Goal: Task Accomplishment & Management: Use online tool/utility

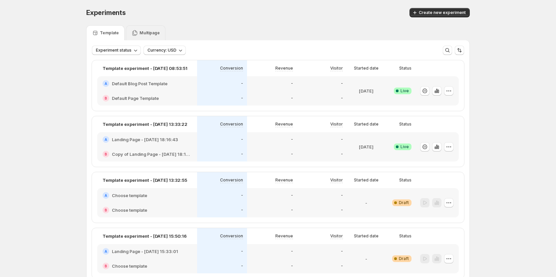
click at [148, 35] on p "Multipage" at bounding box center [149, 32] width 20 height 5
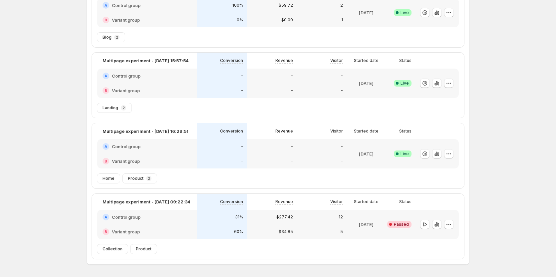
scroll to position [67, 0]
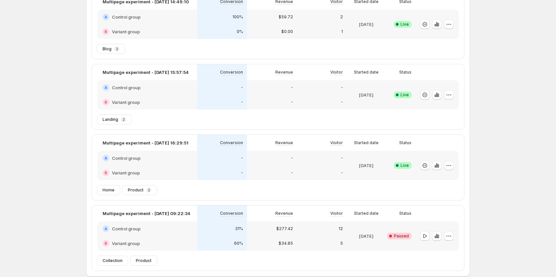
click at [451, 160] on div at bounding box center [435, 165] width 35 height 24
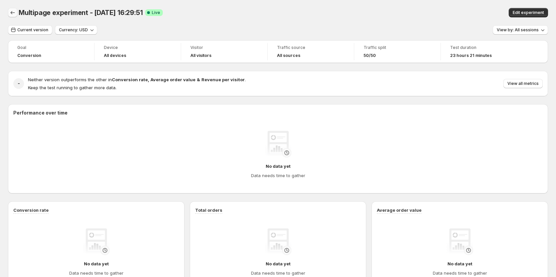
click at [15, 12] on icon "Back" at bounding box center [12, 12] width 7 height 7
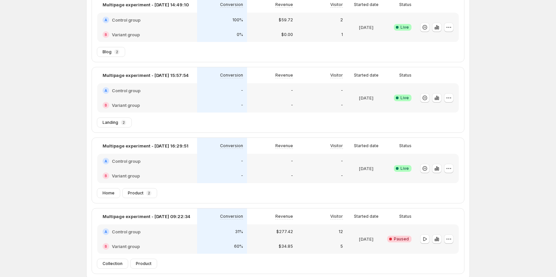
scroll to position [67, 0]
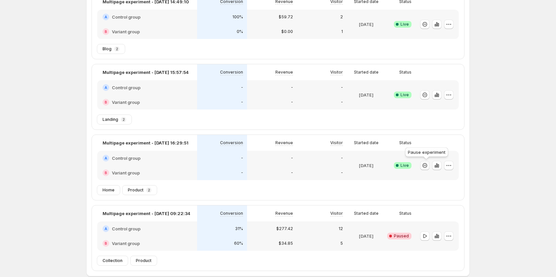
click at [426, 166] on icon "button" at bounding box center [424, 165] width 7 height 7
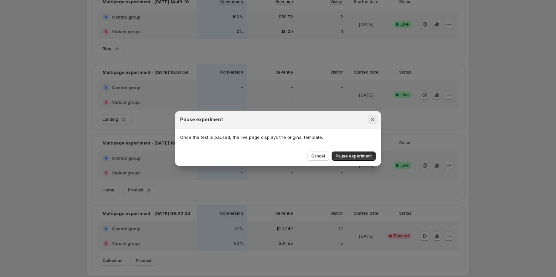
click at [375, 121] on icon "Close" at bounding box center [372, 119] width 7 height 7
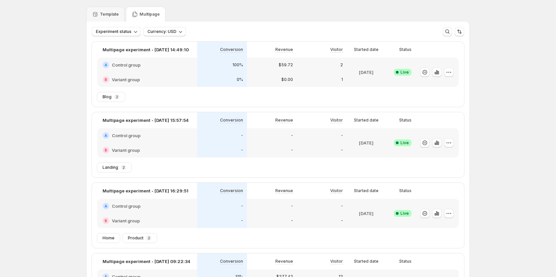
scroll to position [0, 0]
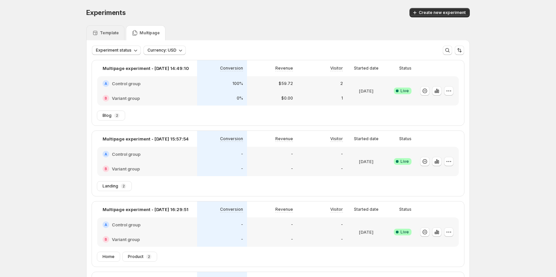
click at [111, 36] on div "Template" at bounding box center [105, 33] width 27 height 7
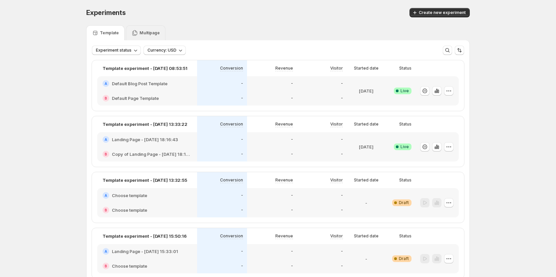
click at [136, 39] on div "Multipage" at bounding box center [146, 32] width 40 height 15
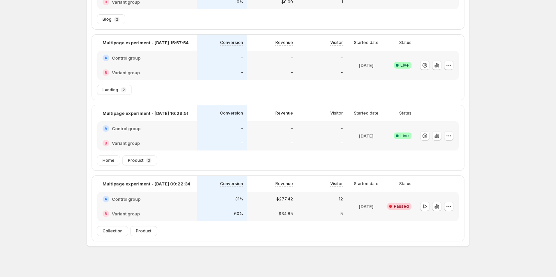
scroll to position [100, 0]
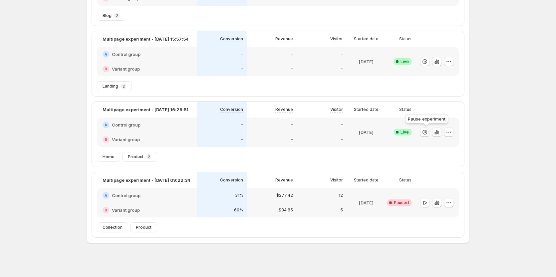
click at [424, 131] on icon "button" at bounding box center [424, 132] width 7 height 7
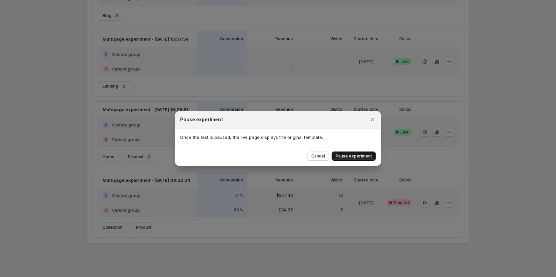
click at [349, 154] on span "Pause experiment" at bounding box center [353, 155] width 36 height 5
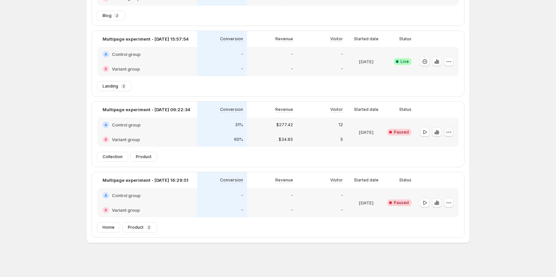
click at [451, 134] on icon "button" at bounding box center [448, 132] width 7 height 7
click at [445, 144] on span "Edit" at bounding box center [442, 145] width 7 height 5
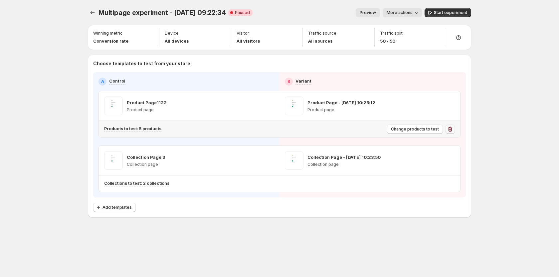
click at [449, 126] on icon "button" at bounding box center [450, 129] width 7 height 7
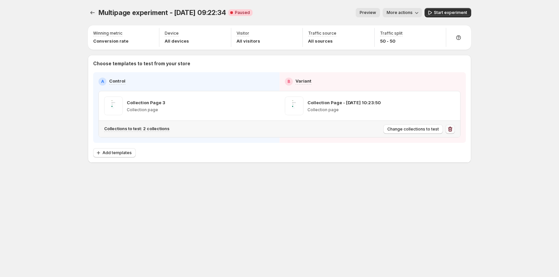
click at [450, 125] on button "button" at bounding box center [450, 128] width 9 height 9
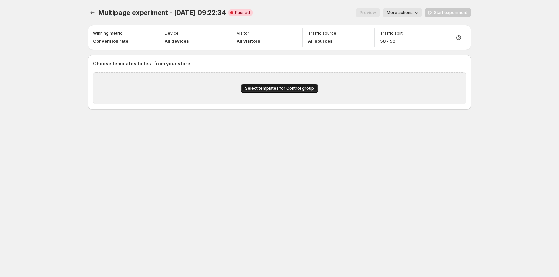
click at [264, 87] on span "Select templates for Control group" at bounding box center [279, 88] width 69 height 5
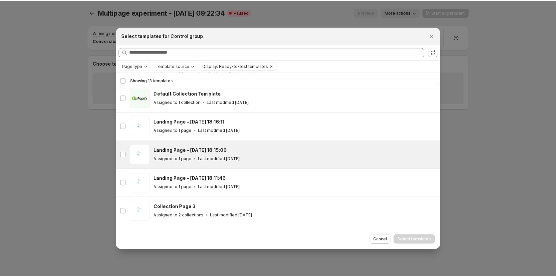
scroll to position [49, 0]
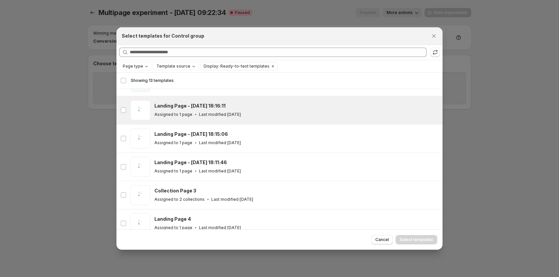
click at [170, 112] on p "Assigned to 1 page" at bounding box center [173, 114] width 38 height 5
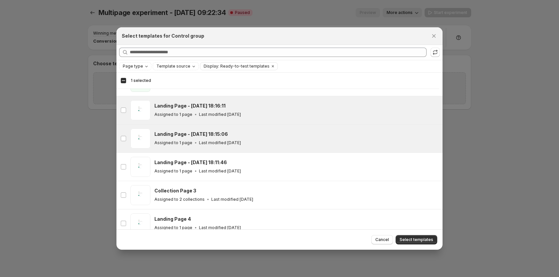
click at [175, 128] on div "gp-template-583077559877501779 Landing Page - [DATE] 18:15:06 Assigned to 1 pag…" at bounding box center [279, 138] width 326 height 28
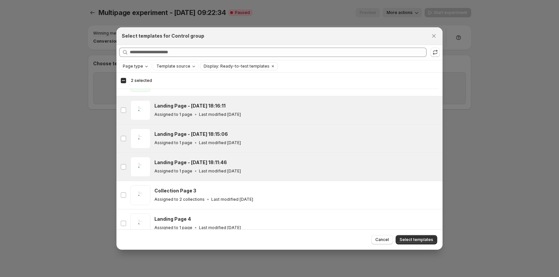
click at [178, 171] on p "Assigned to 1 page" at bounding box center [173, 170] width 38 height 5
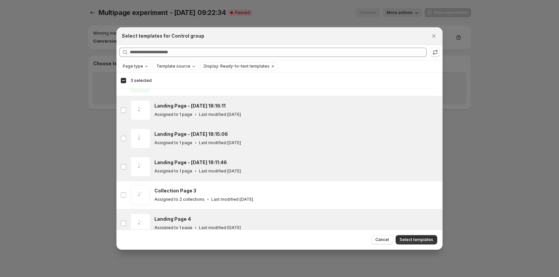
drag, startPoint x: 177, startPoint y: 189, endPoint x: 178, endPoint y: 209, distance: 20.7
click at [177, 189] on h3 "Collection Page 3" at bounding box center [175, 190] width 42 height 7
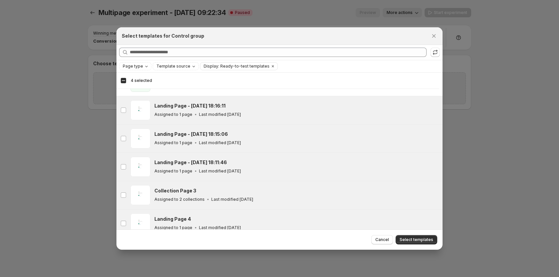
click at [175, 222] on div "Landing Page 4 Assigned to 1 page Last modified [DATE]" at bounding box center [295, 223] width 282 height 15
click at [404, 242] on span "Select templates" at bounding box center [417, 239] width 34 height 5
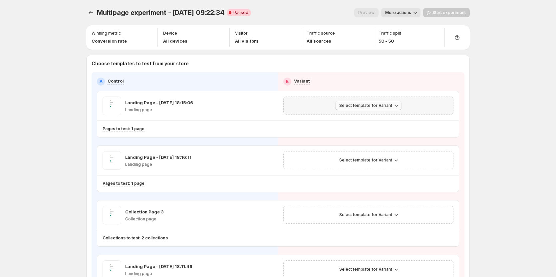
click at [376, 101] on button "Select template for Variant" at bounding box center [368, 105] width 66 height 9
click at [368, 130] on span "Create Variant based on Control" at bounding box center [371, 130] width 68 height 5
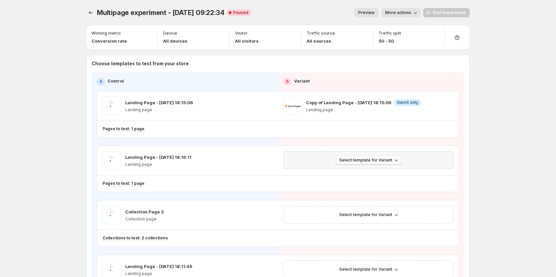
click at [371, 158] on span "Select template for Variant" at bounding box center [365, 159] width 53 height 5
click at [367, 186] on span "Create Variant based on Control" at bounding box center [371, 185] width 68 height 5
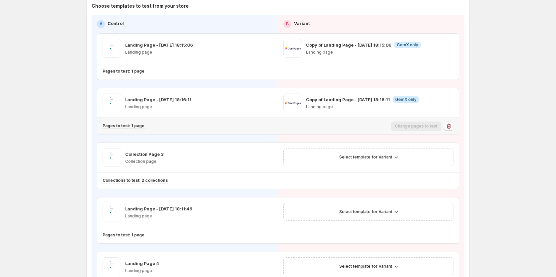
scroll to position [67, 0]
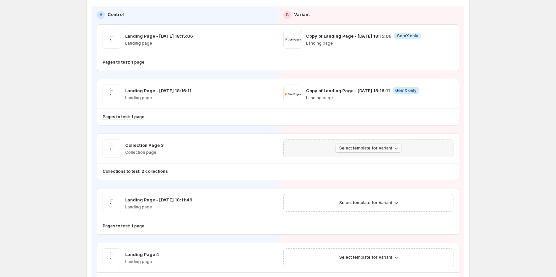
click at [355, 151] on button "Select template for Variant" at bounding box center [368, 147] width 66 height 9
click at [357, 177] on button "Create Variant based on Control" at bounding box center [371, 173] width 72 height 11
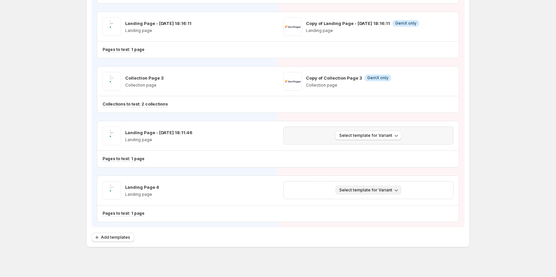
scroll to position [140, 0]
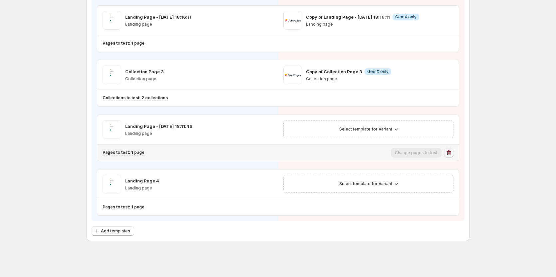
click at [446, 152] on button "button" at bounding box center [448, 152] width 9 height 9
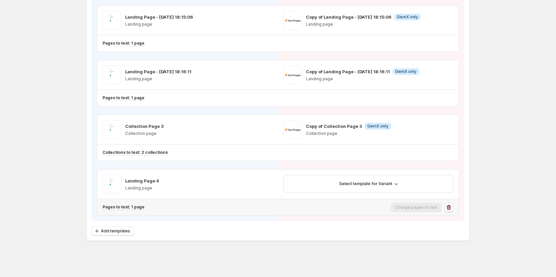
click at [452, 205] on icon "button" at bounding box center [448, 207] width 7 height 7
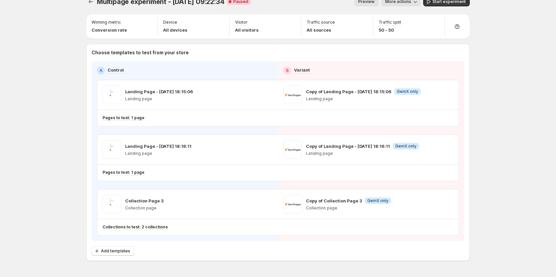
scroll to position [0, 0]
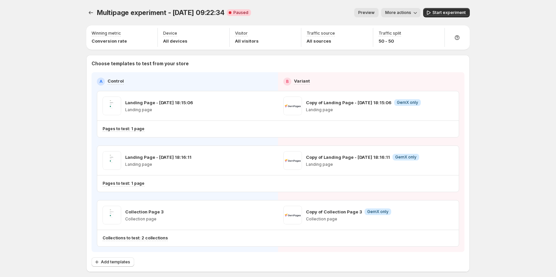
drag, startPoint x: 518, startPoint y: 89, endPoint x: 486, endPoint y: 65, distance: 40.3
click at [486, 65] on div "Multipage experiment - [DATE] 09:22:34. This page is ready Multipage experiment…" at bounding box center [278, 154] width 556 height 308
click at [444, 12] on span "Start experiment" at bounding box center [448, 12] width 33 height 5
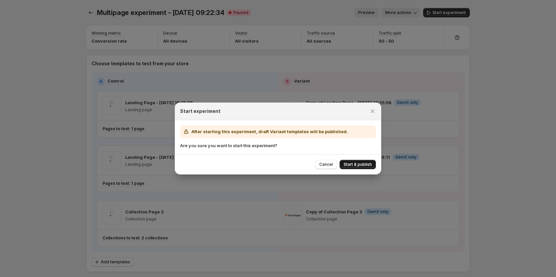
click at [363, 165] on span "Start & publish" at bounding box center [357, 164] width 28 height 5
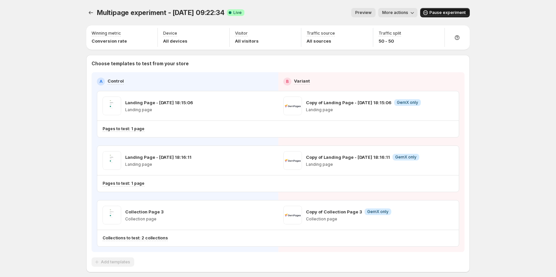
click at [468, 12] on button "Pause experiment" at bounding box center [445, 12] width 50 height 9
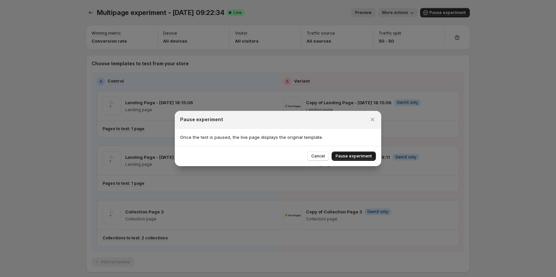
click at [347, 158] on span "Pause experiment" at bounding box center [353, 155] width 36 height 5
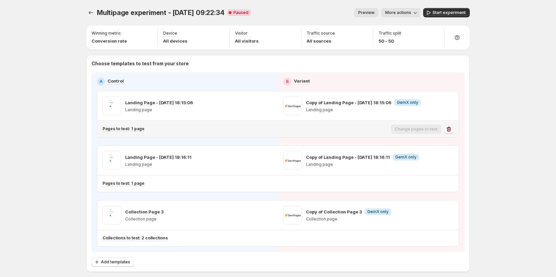
click at [450, 129] on icon "button" at bounding box center [449, 129] width 1 height 2
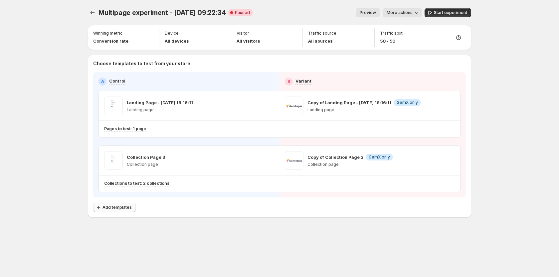
click at [104, 207] on span "Add templates" at bounding box center [116, 207] width 29 height 5
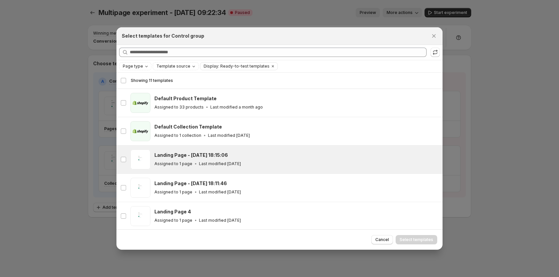
click at [200, 169] on div "Landing Page - [DATE] 18:15:06 Assigned to 1 page Last modified [DATE]" at bounding box center [296, 159] width 284 height 20
click at [407, 239] on span "Select templates" at bounding box center [417, 239] width 34 height 5
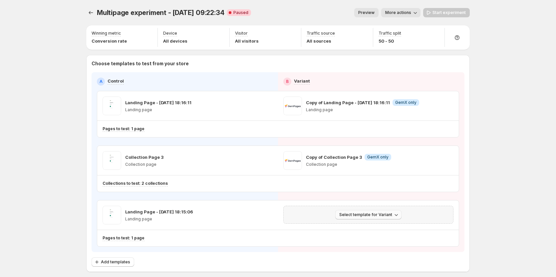
click at [346, 213] on span "Select template for Variant" at bounding box center [365, 214] width 53 height 5
click at [356, 230] on span "Select an existing template" at bounding box center [365, 228] width 56 height 5
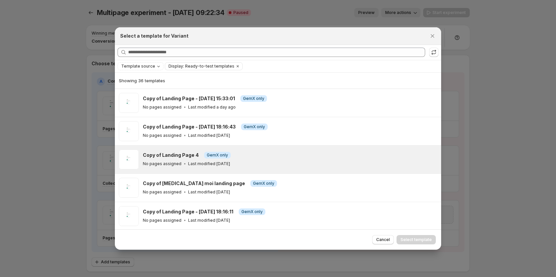
click at [249, 156] on div "Copy of Landing Page 4 Info GemX only" at bounding box center [289, 155] width 292 height 7
click at [407, 238] on span "Select template" at bounding box center [415, 239] width 31 height 5
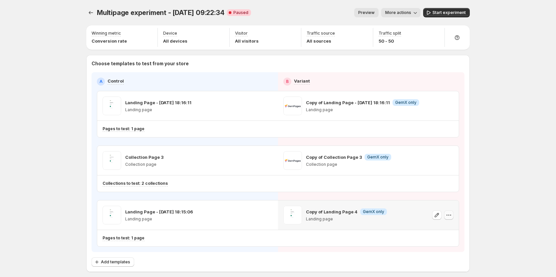
click at [449, 215] on icon "button" at bounding box center [448, 215] width 7 height 7
click at [437, 256] on span "Remove template" at bounding box center [452, 257] width 36 height 5
click at [358, 216] on span "Select template for Variant" at bounding box center [365, 214] width 53 height 5
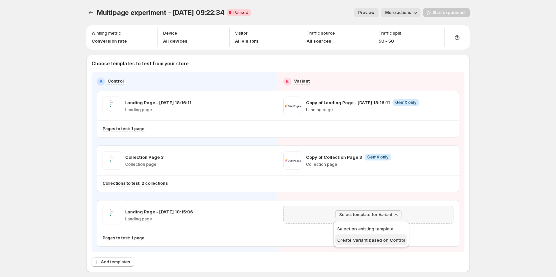
click at [366, 239] on span "Create Variant based on Control" at bounding box center [371, 239] width 68 height 5
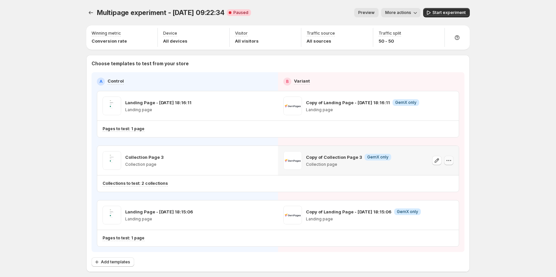
click at [452, 160] on icon "button" at bounding box center [448, 160] width 7 height 7
click at [440, 200] on span "Remove template" at bounding box center [457, 203] width 48 height 7
click at [360, 160] on span "Select template for Variant" at bounding box center [365, 159] width 53 height 5
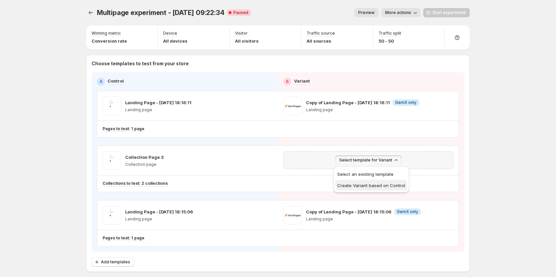
click at [365, 183] on span "Create Variant based on Control" at bounding box center [371, 185] width 68 height 5
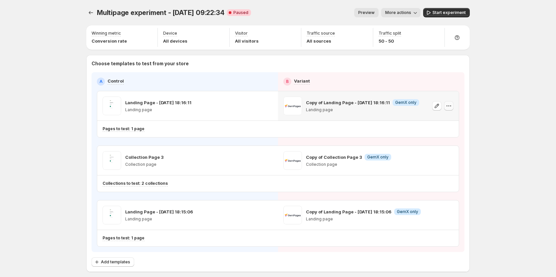
click at [451, 105] on icon "button" at bounding box center [448, 105] width 7 height 7
click at [453, 107] on button "button" at bounding box center [448, 105] width 9 height 9
click at [441, 147] on span "Remove template" at bounding box center [452, 148] width 36 height 5
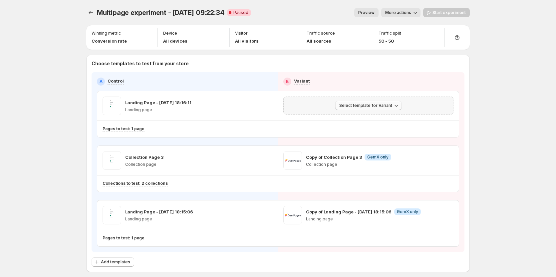
click at [377, 106] on span "Select template for Variant" at bounding box center [365, 105] width 53 height 5
click at [371, 129] on span "Create Variant based on Control" at bounding box center [371, 130] width 68 height 5
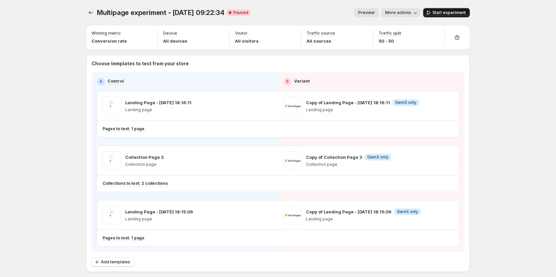
click at [444, 12] on span "Start experiment" at bounding box center [448, 12] width 33 height 5
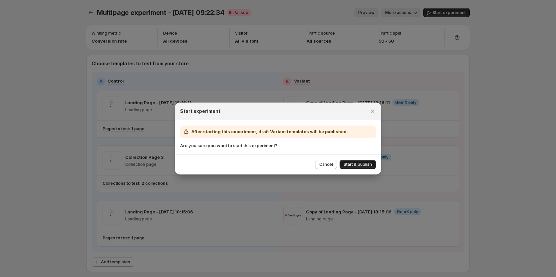
click at [357, 164] on span "Start & publish" at bounding box center [357, 164] width 28 height 5
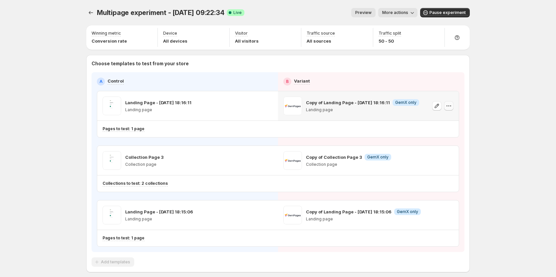
click at [451, 105] on icon "button" at bounding box center [448, 105] width 7 height 7
click at [437, 14] on span "Pause experiment" at bounding box center [447, 12] width 36 height 5
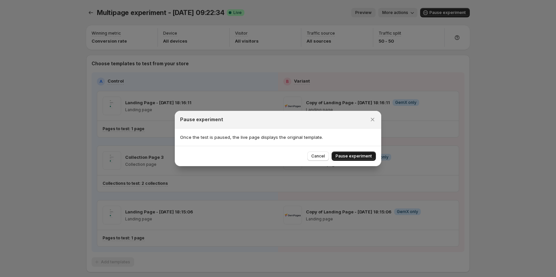
click at [342, 156] on span "Pause experiment" at bounding box center [353, 155] width 36 height 5
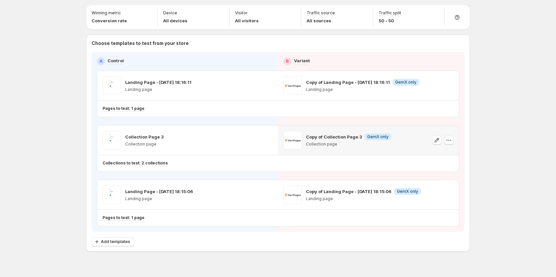
scroll to position [31, 0]
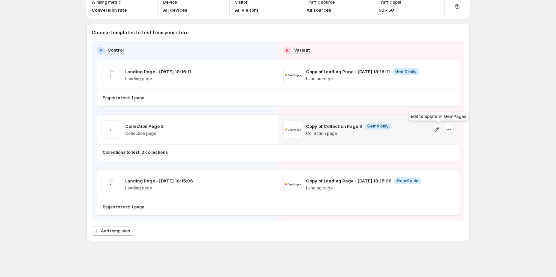
click at [440, 129] on icon "button" at bounding box center [436, 129] width 7 height 7
click at [449, 131] on icon "button" at bounding box center [448, 129] width 7 height 7
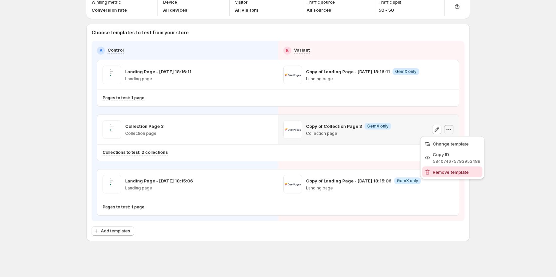
click at [436, 177] on button "Remove template" at bounding box center [452, 171] width 60 height 11
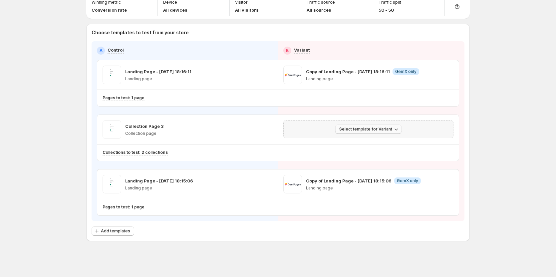
click at [381, 129] on span "Select template for Variant" at bounding box center [365, 128] width 53 height 5
click at [378, 153] on span "Create Variant based on Control" at bounding box center [371, 154] width 68 height 5
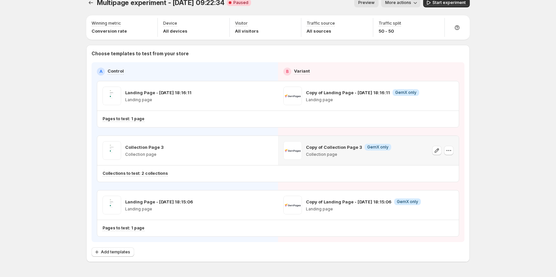
scroll to position [0, 0]
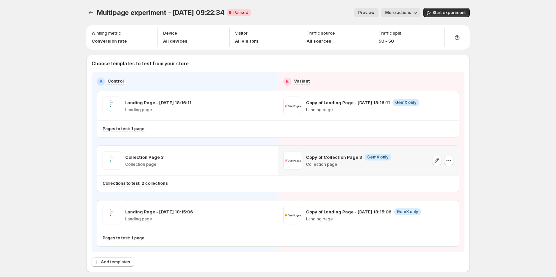
click at [475, 62] on div "Setup test version" at bounding box center [526, 58] width 108 height 11
click at [438, 13] on span "Start experiment" at bounding box center [448, 12] width 33 height 5
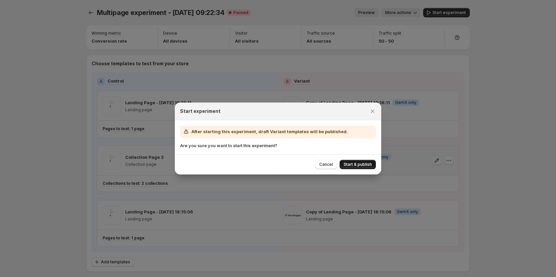
click at [345, 162] on span "Start & publish" at bounding box center [357, 164] width 28 height 5
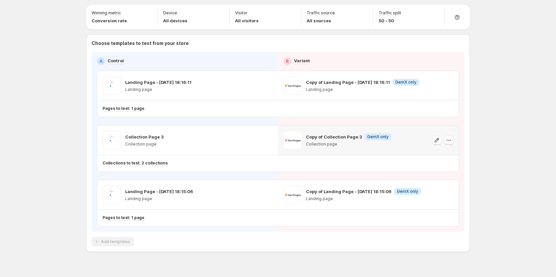
scroll to position [31, 0]
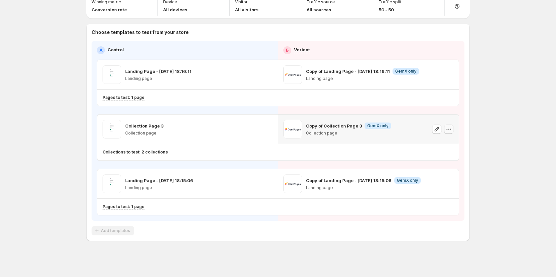
click at [448, 130] on icon "button" at bounding box center [448, 129] width 7 height 7
click at [440, 127] on icon "button" at bounding box center [436, 129] width 7 height 7
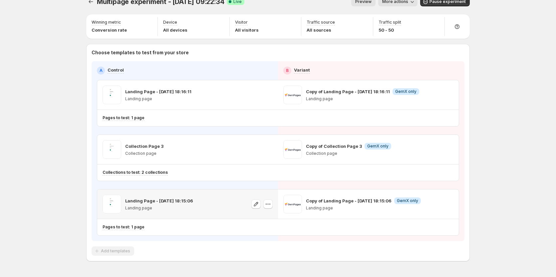
scroll to position [0, 0]
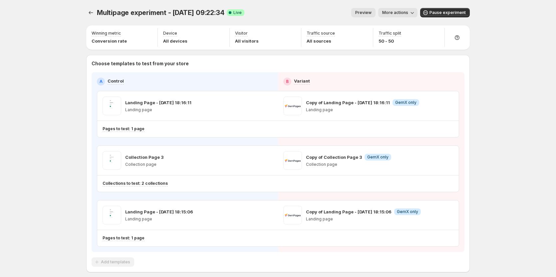
click at [497, 187] on div "Multipage experiment - [DATE] 09:22:34. This page is ready Multipage experiment…" at bounding box center [278, 154] width 556 height 308
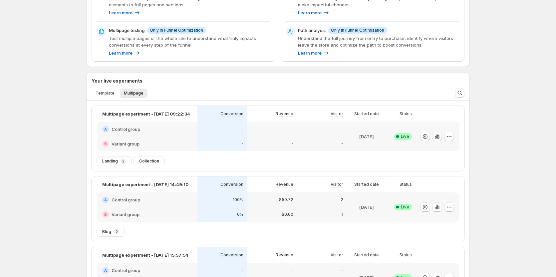
scroll to position [200, 0]
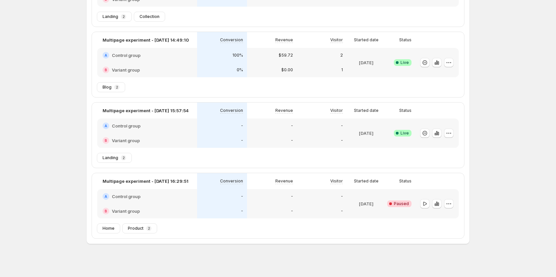
scroll to position [102, 0]
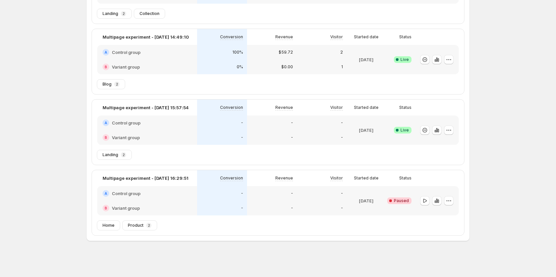
click at [281, 195] on div "-" at bounding box center [272, 193] width 42 height 7
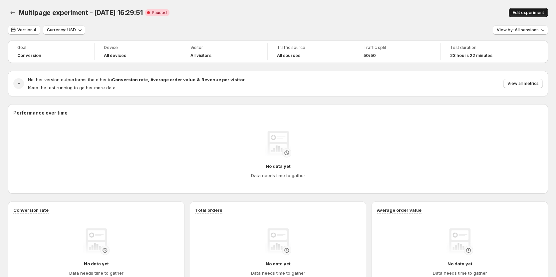
click at [531, 12] on span "Edit experiment" at bounding box center [527, 12] width 31 height 5
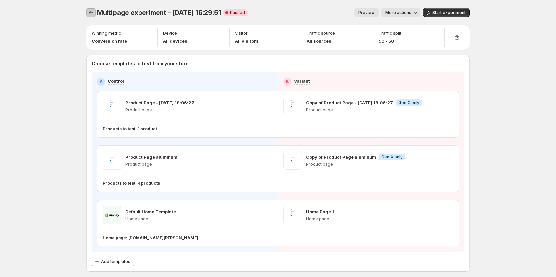
click at [90, 15] on icon "Experiments" at bounding box center [91, 12] width 7 height 7
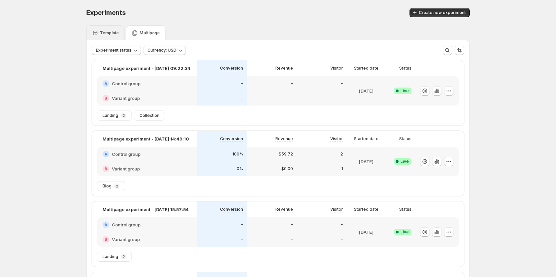
click at [110, 25] on div "Template" at bounding box center [105, 32] width 38 height 15
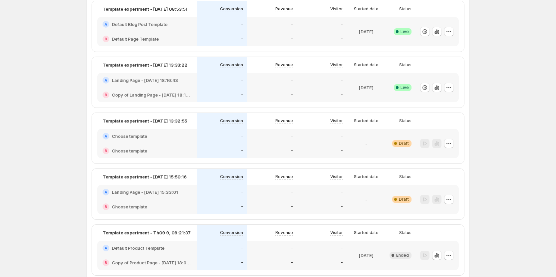
scroll to position [67, 0]
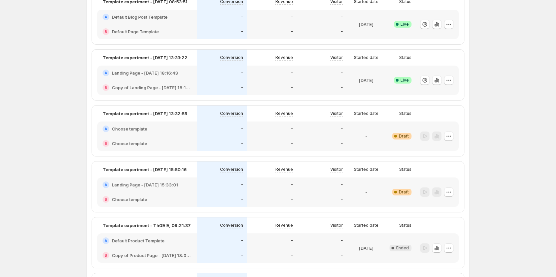
click at [225, 130] on div "-" at bounding box center [222, 128] width 42 height 7
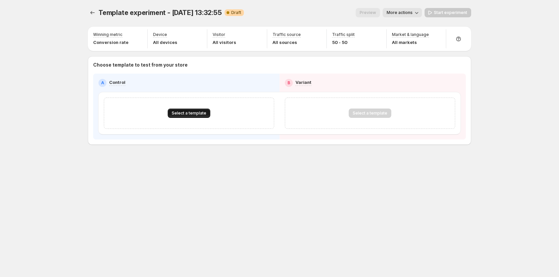
click at [191, 113] on span "Select a template" at bounding box center [189, 112] width 35 height 5
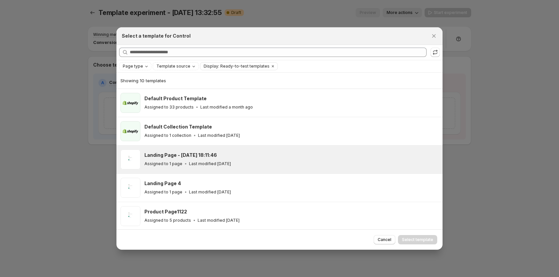
click at [220, 170] on div "Landing Page - Sep 5, 18:11:46 Assigned to 1 page Last modified 3 days ago" at bounding box center [279, 159] width 326 height 28
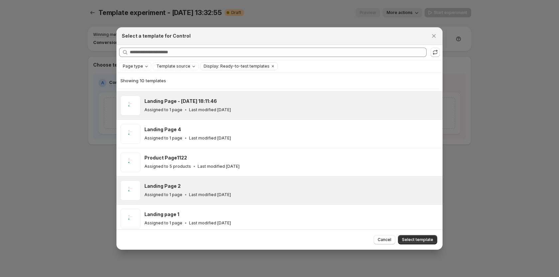
scroll to position [49, 0]
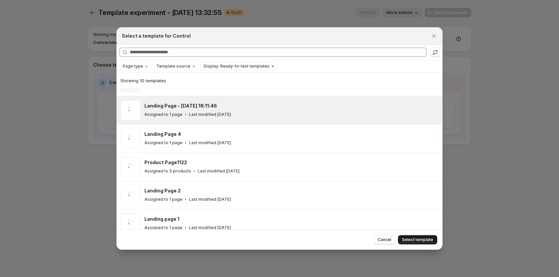
click at [417, 238] on span "Select template" at bounding box center [417, 239] width 31 height 5
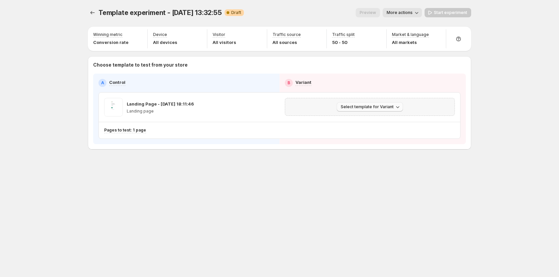
click at [390, 108] on span "Select template for Variant" at bounding box center [367, 106] width 53 height 5
click at [388, 132] on span "Create Variant based on Control" at bounding box center [371, 131] width 68 height 5
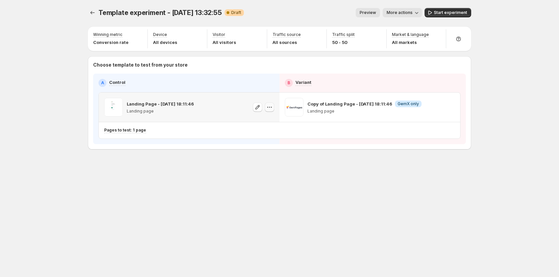
click at [268, 109] on icon "button" at bounding box center [269, 107] width 7 height 7
click at [266, 122] on span "Change template" at bounding box center [270, 121] width 36 height 5
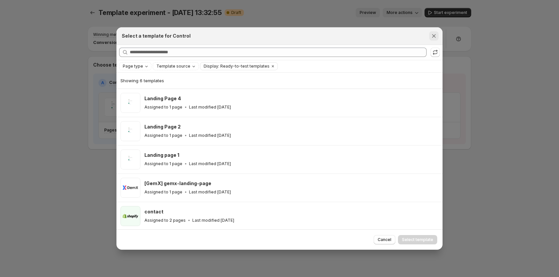
click at [435, 34] on icon "Close" at bounding box center [434, 36] width 7 height 7
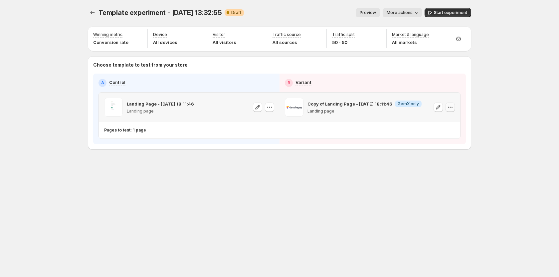
click at [449, 108] on icon "button" at bounding box center [450, 107] width 7 height 7
click at [444, 151] on span "Remove template" at bounding box center [452, 149] width 36 height 5
click at [271, 107] on icon "button" at bounding box center [271, 107] width 1 height 1
click at [272, 122] on span "Change template" at bounding box center [270, 121] width 36 height 5
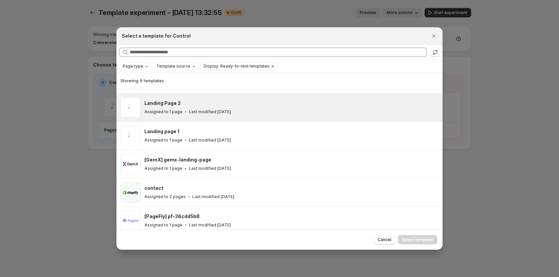
scroll to position [29, 0]
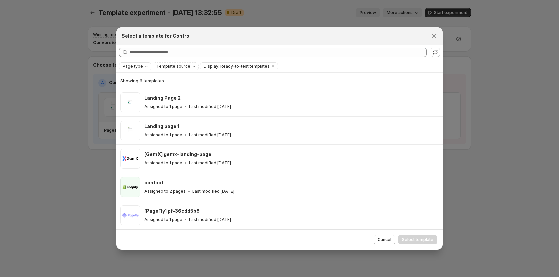
click at [138, 66] on span "Page type" at bounding box center [133, 66] width 20 height 5
click at [144, 88] on span "Home page" at bounding box center [144, 86] width 24 height 5
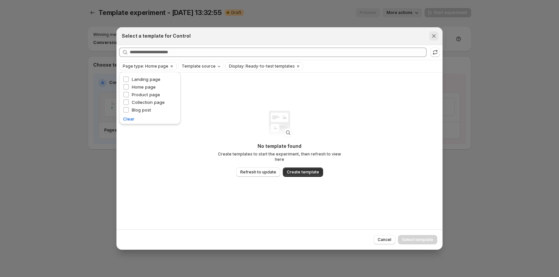
click at [431, 34] on icon "Close" at bounding box center [434, 36] width 7 height 7
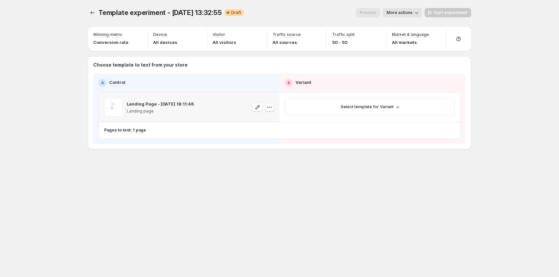
click at [268, 106] on icon "button" at bounding box center [269, 107] width 7 height 7
click at [111, 178] on div "Template experiment - Sep 11, 13:32:55. This page is ready Template experiment …" at bounding box center [279, 92] width 399 height 185
click at [361, 107] on span "Select template for Variant" at bounding box center [367, 106] width 53 height 5
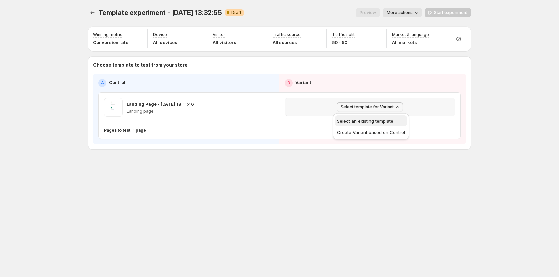
click at [361, 121] on span "Select an existing template" at bounding box center [365, 120] width 56 height 5
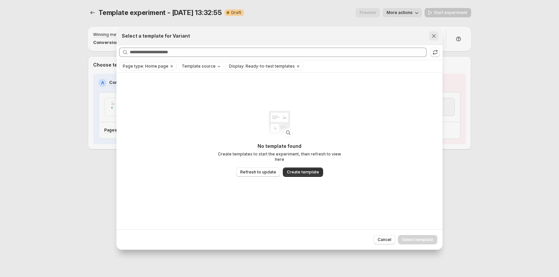
click at [430, 34] on button "Close" at bounding box center [433, 35] width 9 height 9
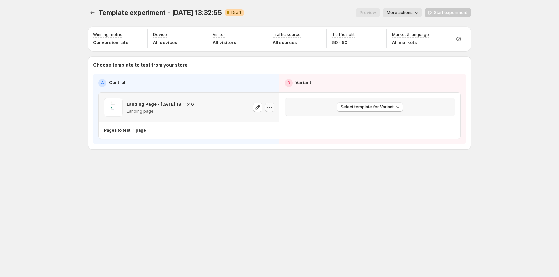
click at [266, 104] on button "button" at bounding box center [269, 106] width 9 height 9
click at [267, 119] on span "Change template" at bounding box center [270, 121] width 36 height 5
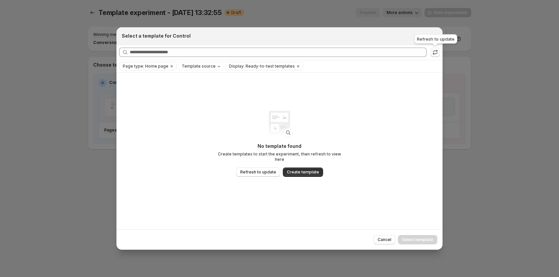
click at [434, 52] on icon ":rfc:" at bounding box center [435, 52] width 7 height 7
click at [433, 51] on icon ":rfc:" at bounding box center [435, 52] width 7 height 7
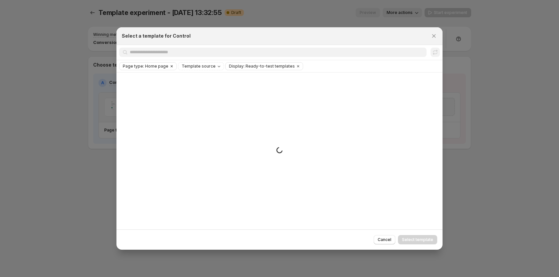
click at [171, 66] on icon "Clear" at bounding box center [172, 66] width 2 height 2
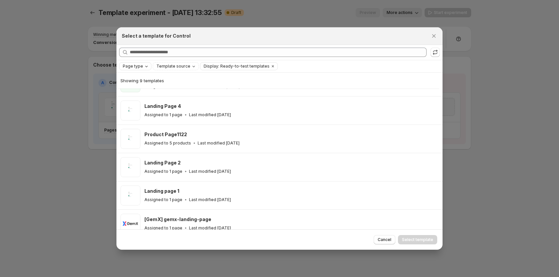
scroll to position [14, 0]
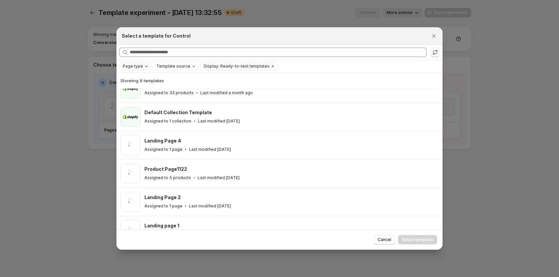
click at [140, 68] on span "Page type" at bounding box center [133, 66] width 20 height 5
click at [141, 89] on span "Home page" at bounding box center [144, 86] width 24 height 5
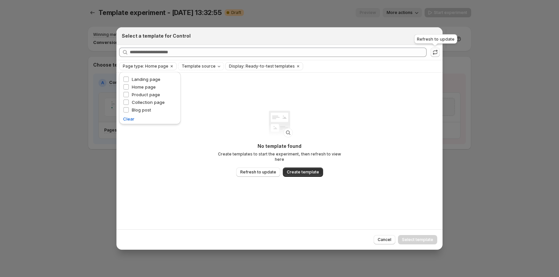
click at [434, 56] on button ":rfc:" at bounding box center [435, 52] width 9 height 9
click at [169, 68] on icon "Clear" at bounding box center [171, 66] width 5 height 5
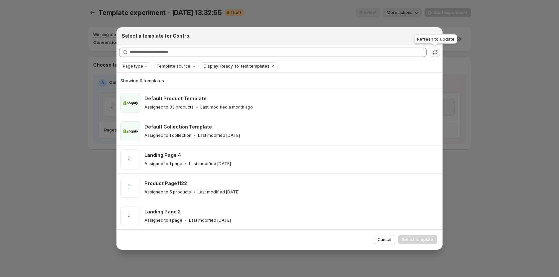
click at [436, 55] on icon ":rfc:" at bounding box center [435, 52] width 7 height 7
click at [434, 53] on icon ":rfc:" at bounding box center [435, 52] width 7 height 7
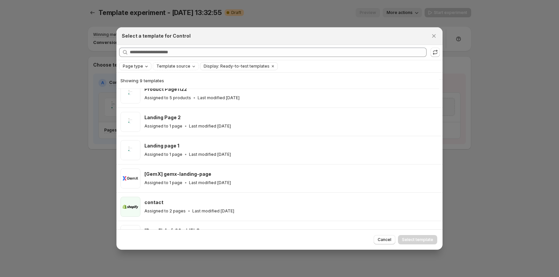
scroll to position [114, 0]
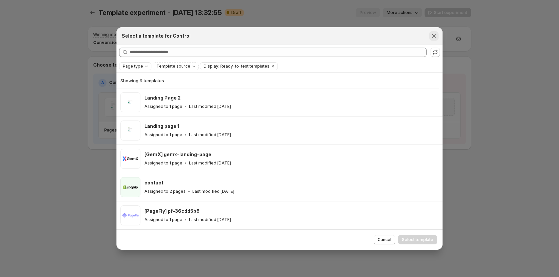
click at [434, 35] on icon "Close" at bounding box center [434, 36] width 7 height 7
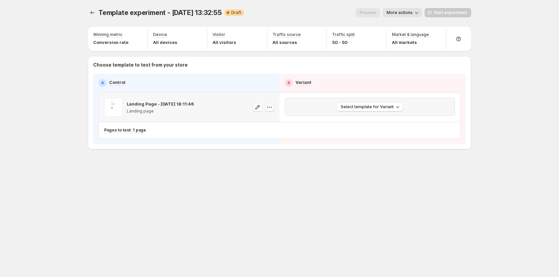
click at [270, 105] on icon "button" at bounding box center [269, 107] width 7 height 7
click at [265, 121] on span "Change template" at bounding box center [270, 121] width 36 height 5
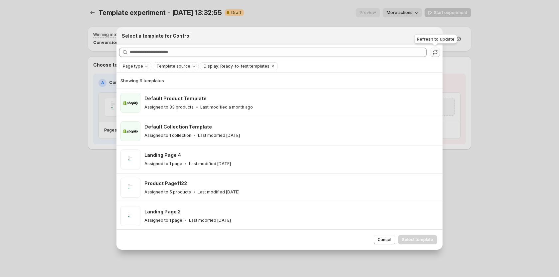
click at [435, 52] on icon ":rfc:" at bounding box center [435, 52] width 7 height 7
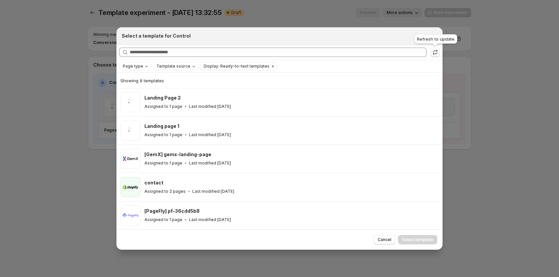
click at [435, 53] on icon ":rfc:" at bounding box center [435, 52] width 7 height 7
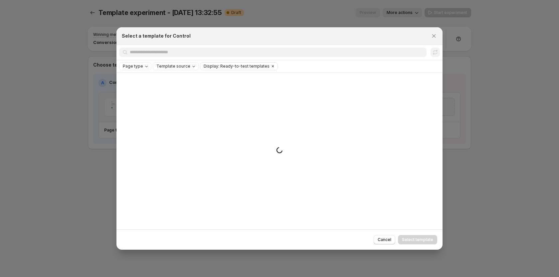
click at [270, 67] on icon "Clear" at bounding box center [272, 66] width 5 height 5
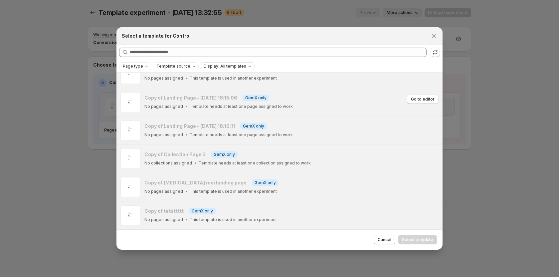
scroll to position [299, 0]
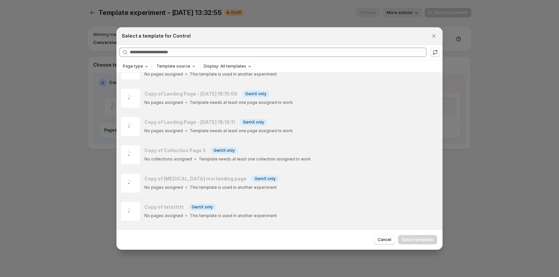
click at [144, 67] on icon "Page type" at bounding box center [146, 66] width 5 height 5
click at [145, 88] on span "Home page" at bounding box center [144, 86] width 24 height 5
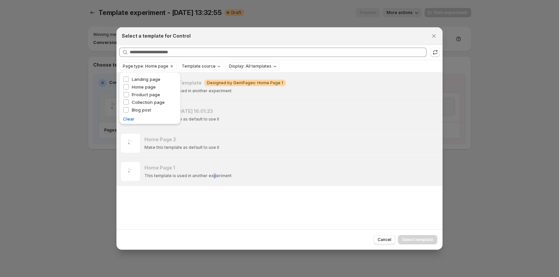
click at [211, 200] on div "Default Home Template Warning Designed by GemPages: Home Page 1 This template i…" at bounding box center [279, 151] width 326 height 157
click at [166, 219] on div "Default Home Template Warning Designed by GemPages: Home Page 1 This template i…" at bounding box center [279, 151] width 326 height 157
click at [433, 34] on icon "Close" at bounding box center [434, 36] width 7 height 7
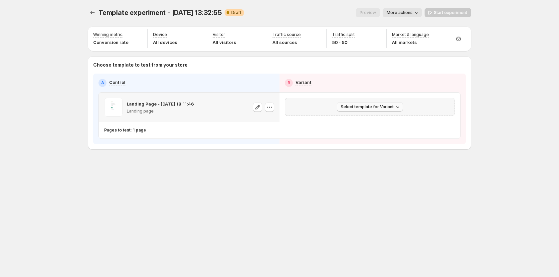
click at [352, 111] on button "Select template for Variant" at bounding box center [370, 106] width 66 height 9
click at [519, 143] on div "Template experiment - Sep 11, 13:32:55. This page is ready Template experiment …" at bounding box center [279, 138] width 559 height 277
